Goal: Task Accomplishment & Management: Use online tool/utility

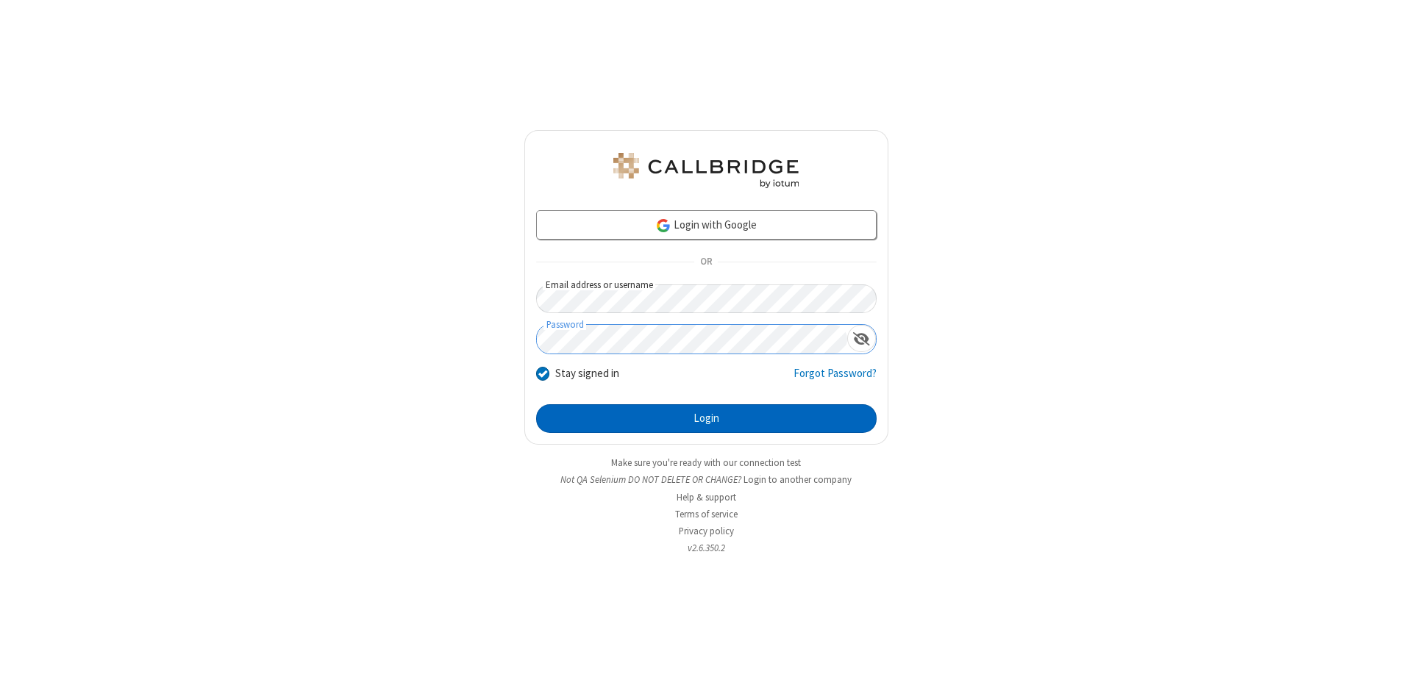
click at [706, 419] on button "Login" at bounding box center [706, 418] width 340 height 29
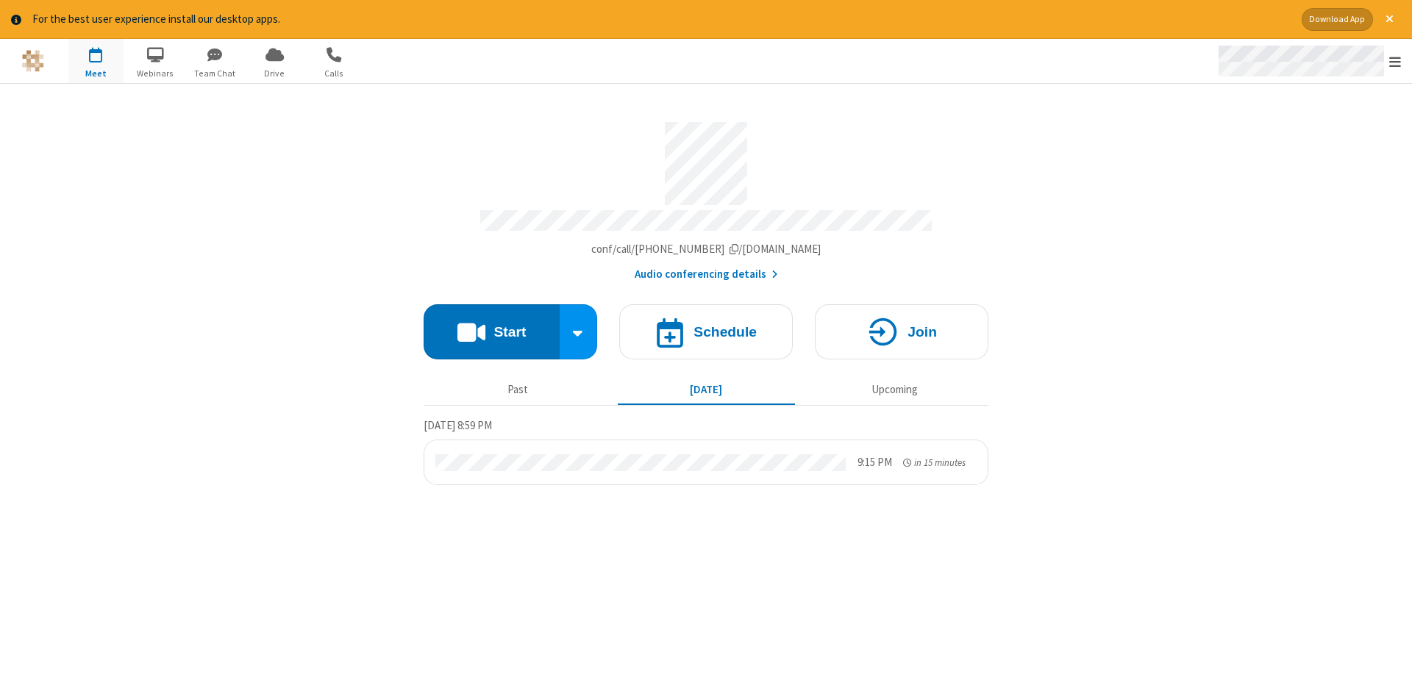
click at [1395, 62] on span "Open menu" at bounding box center [1395, 61] width 12 height 15
click at [274, 73] on span "Drive" at bounding box center [274, 73] width 55 height 13
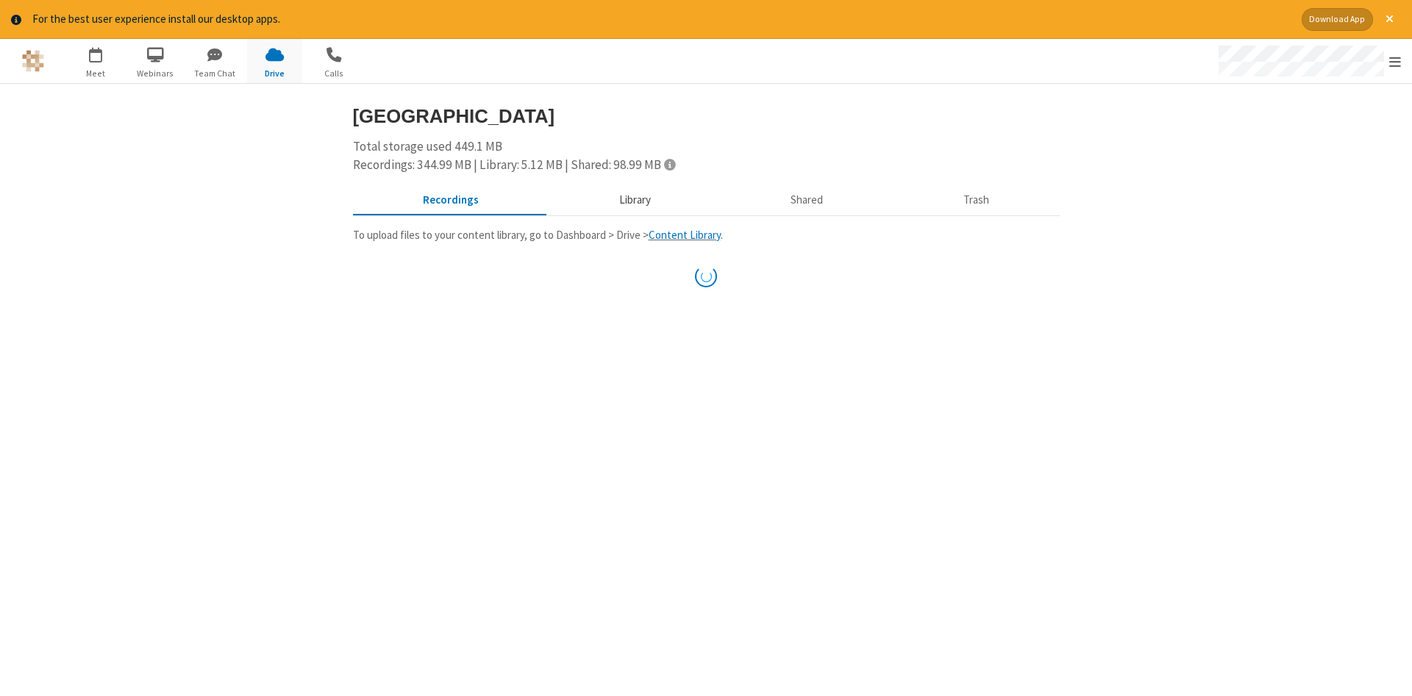
click at [632, 199] on button "Library" at bounding box center [635, 200] width 172 height 28
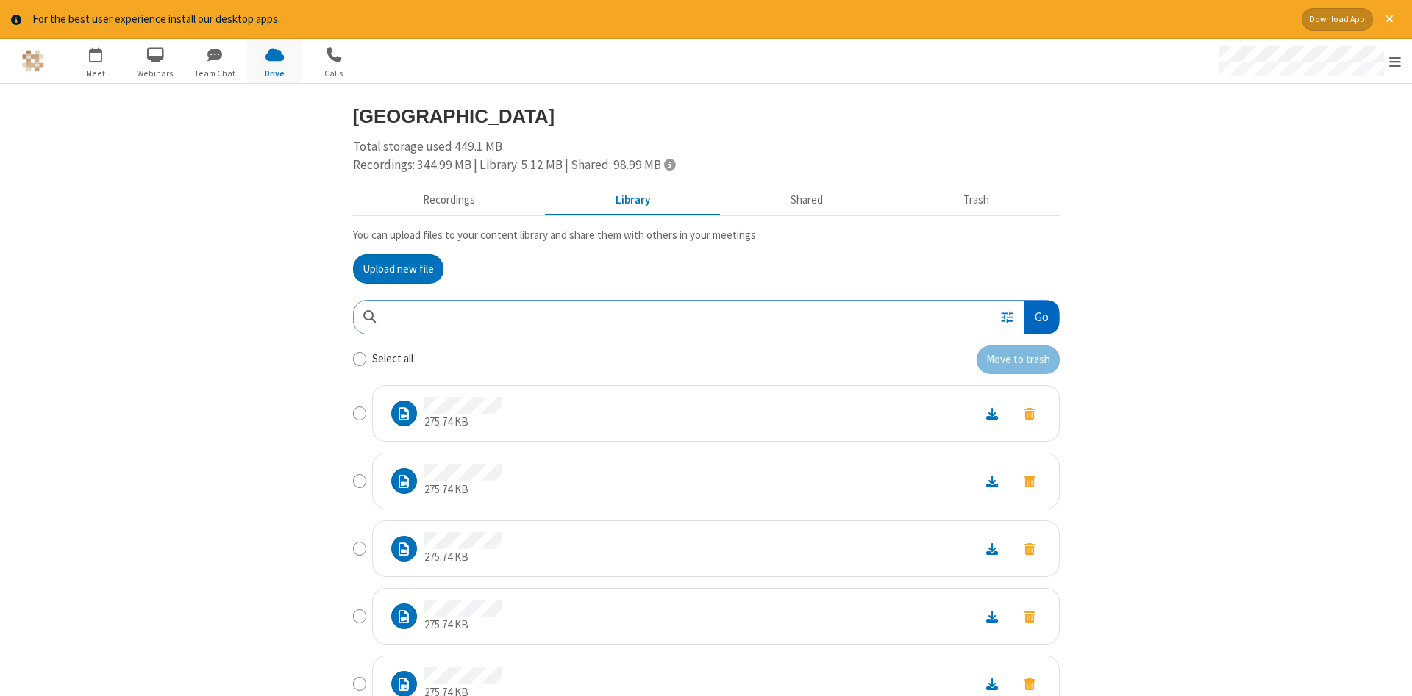
click at [1040, 317] on button "Go" at bounding box center [1041, 317] width 34 height 33
click at [398, 268] on button "Upload new file" at bounding box center [398, 268] width 90 height 29
